Goal: Check status: Check status

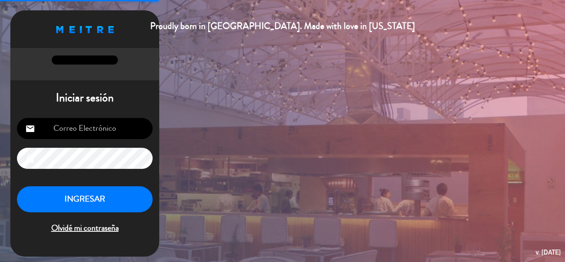
type input "[EMAIL_ADDRESS][DOMAIN_NAME]"
click at [90, 198] on button "INGRESAR" at bounding box center [85, 199] width 136 height 26
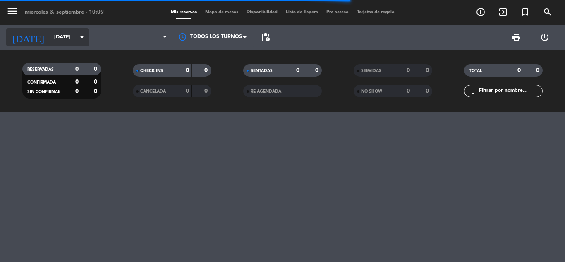
click at [80, 35] on icon "arrow_drop_down" at bounding box center [82, 37] width 10 height 10
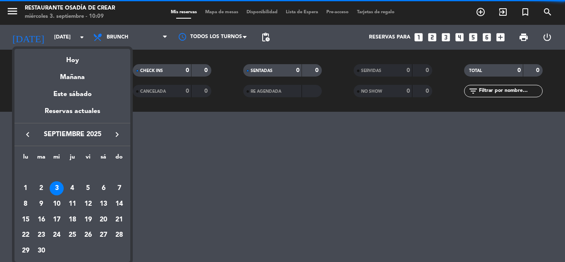
click at [26, 136] on icon "keyboard_arrow_left" at bounding box center [28, 134] width 10 height 10
click at [41, 234] on div "26" at bounding box center [41, 235] width 14 height 14
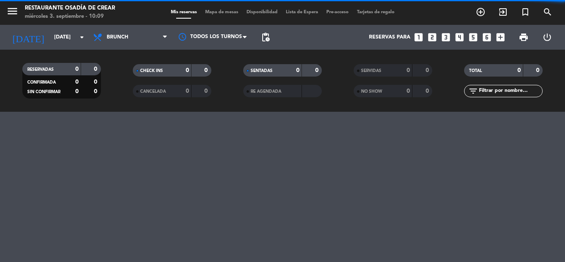
type input "[DATE]"
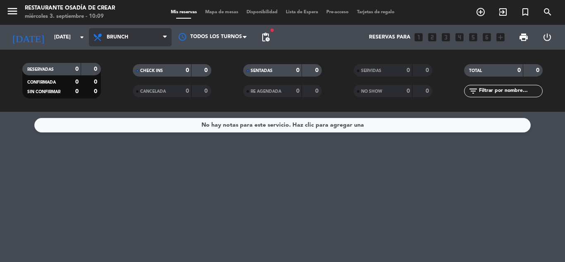
click at [161, 37] on span "Brunch" at bounding box center [130, 37] width 83 height 18
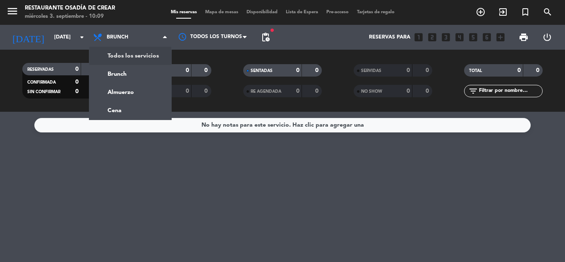
click at [148, 50] on div "menu Restaurante Osadía de Crear [DATE] 3. septiembre - 10:09 Mis reservas Mapa…" at bounding box center [282, 56] width 565 height 112
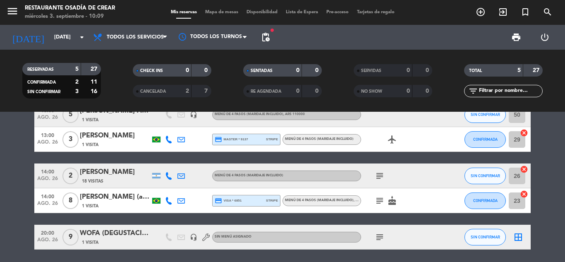
scroll to position [41, 0]
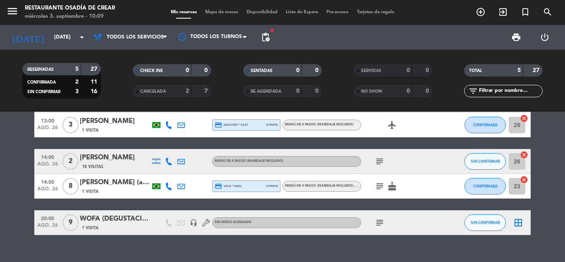
click at [127, 217] on div "WOFA (DEGUSTACIÓN + FERIA + CENA 18:00 HS)" at bounding box center [115, 218] width 70 height 11
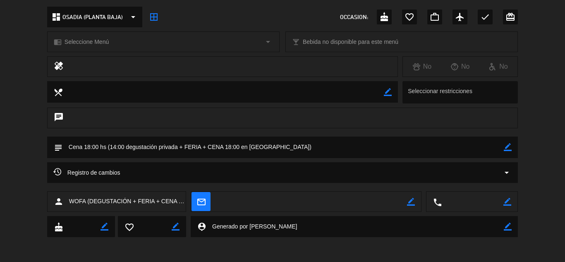
scroll to position [0, 0]
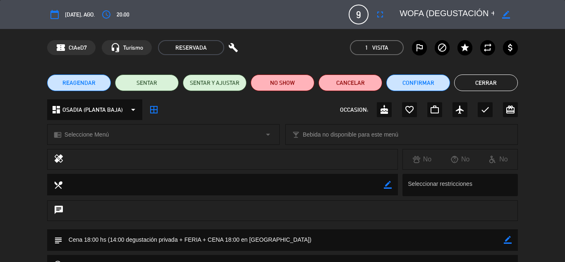
click at [495, 87] on button "Cerrar" at bounding box center [486, 82] width 64 height 17
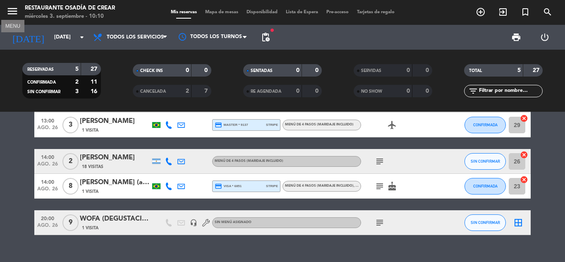
click at [13, 10] on icon "menu" at bounding box center [12, 11] width 12 height 12
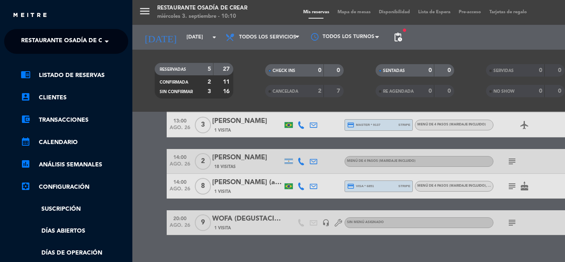
click at [86, 40] on span "Restaurante Osadía de Crear" at bounding box center [69, 41] width 97 height 17
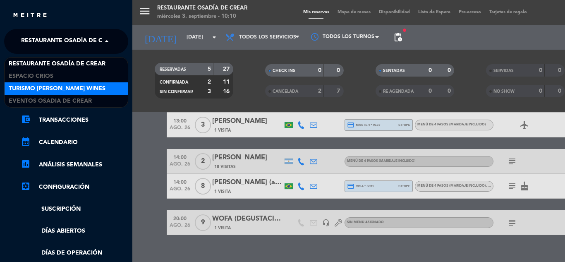
click at [61, 88] on span "Turismo [PERSON_NAME] Wines" at bounding box center [57, 89] width 97 height 10
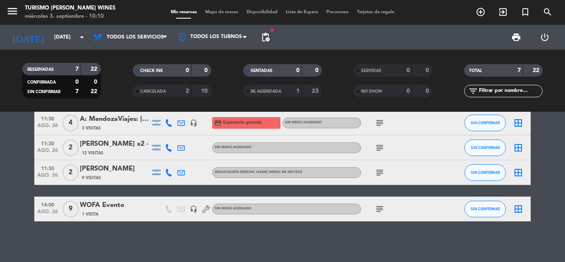
scroll to position [117, 0]
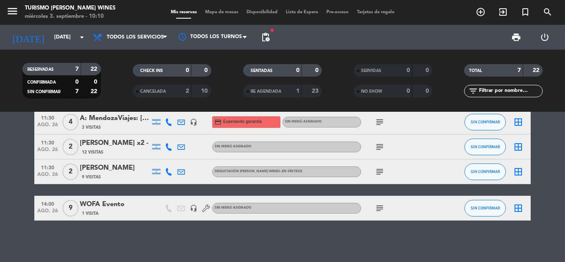
click at [104, 201] on div "WOFA Evento" at bounding box center [115, 204] width 70 height 11
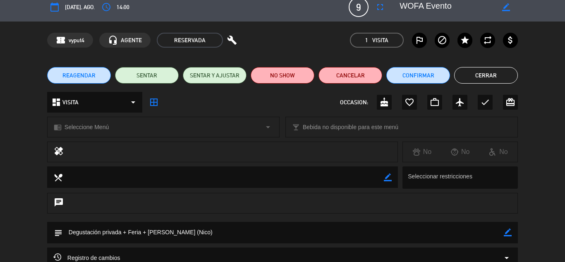
scroll to position [0, 0]
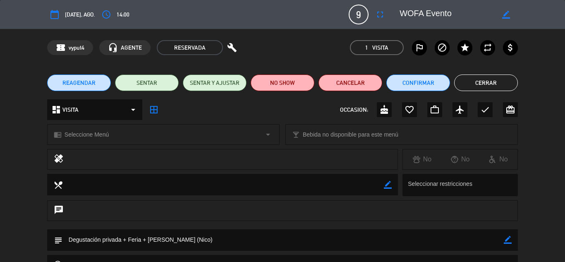
click at [486, 81] on button "Cerrar" at bounding box center [486, 82] width 64 height 17
